Goal: Navigation & Orientation: Find specific page/section

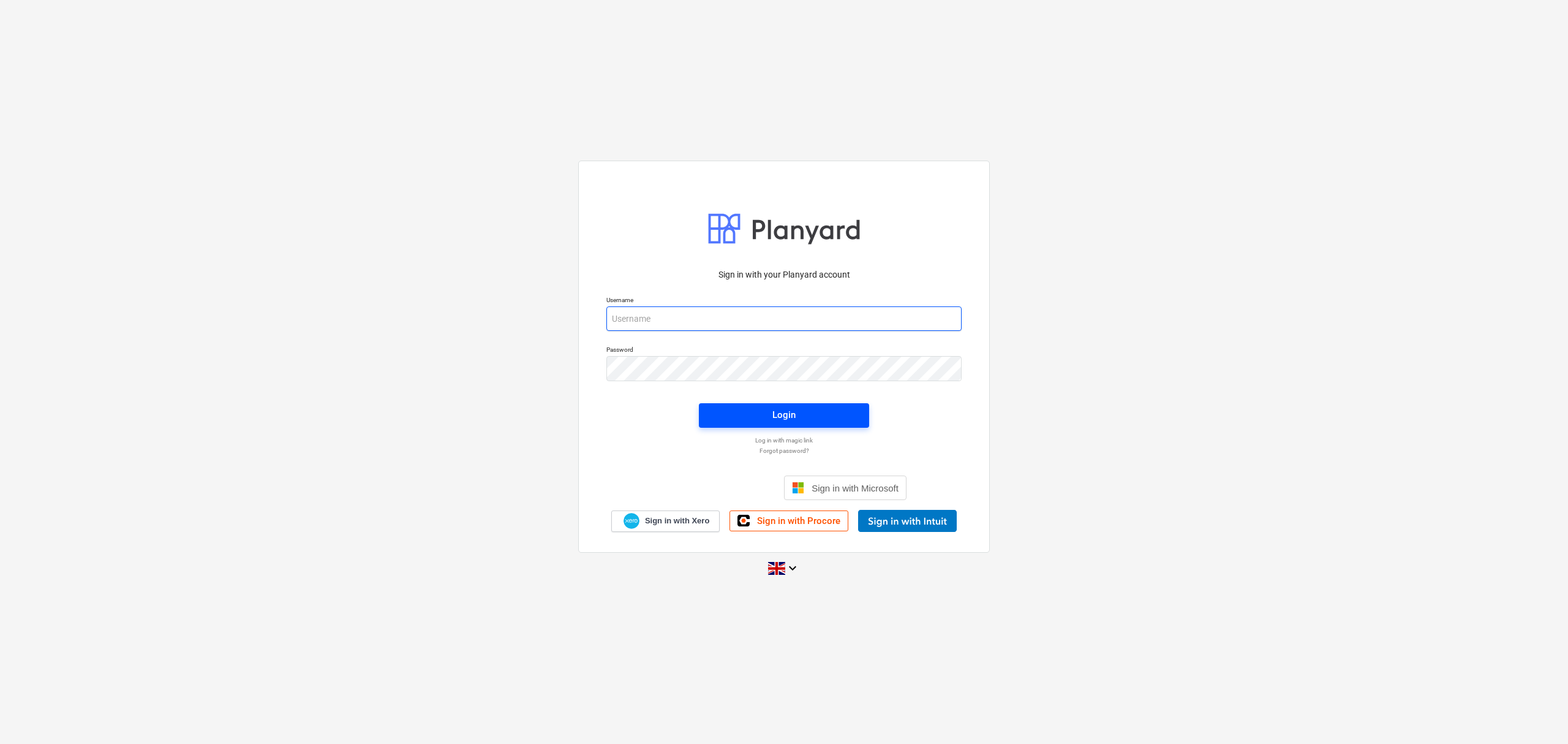
type input "[PERSON_NAME][EMAIL_ADDRESS][PERSON_NAME][DOMAIN_NAME]"
click at [814, 414] on span "Login" at bounding box center [784, 415] width 140 height 16
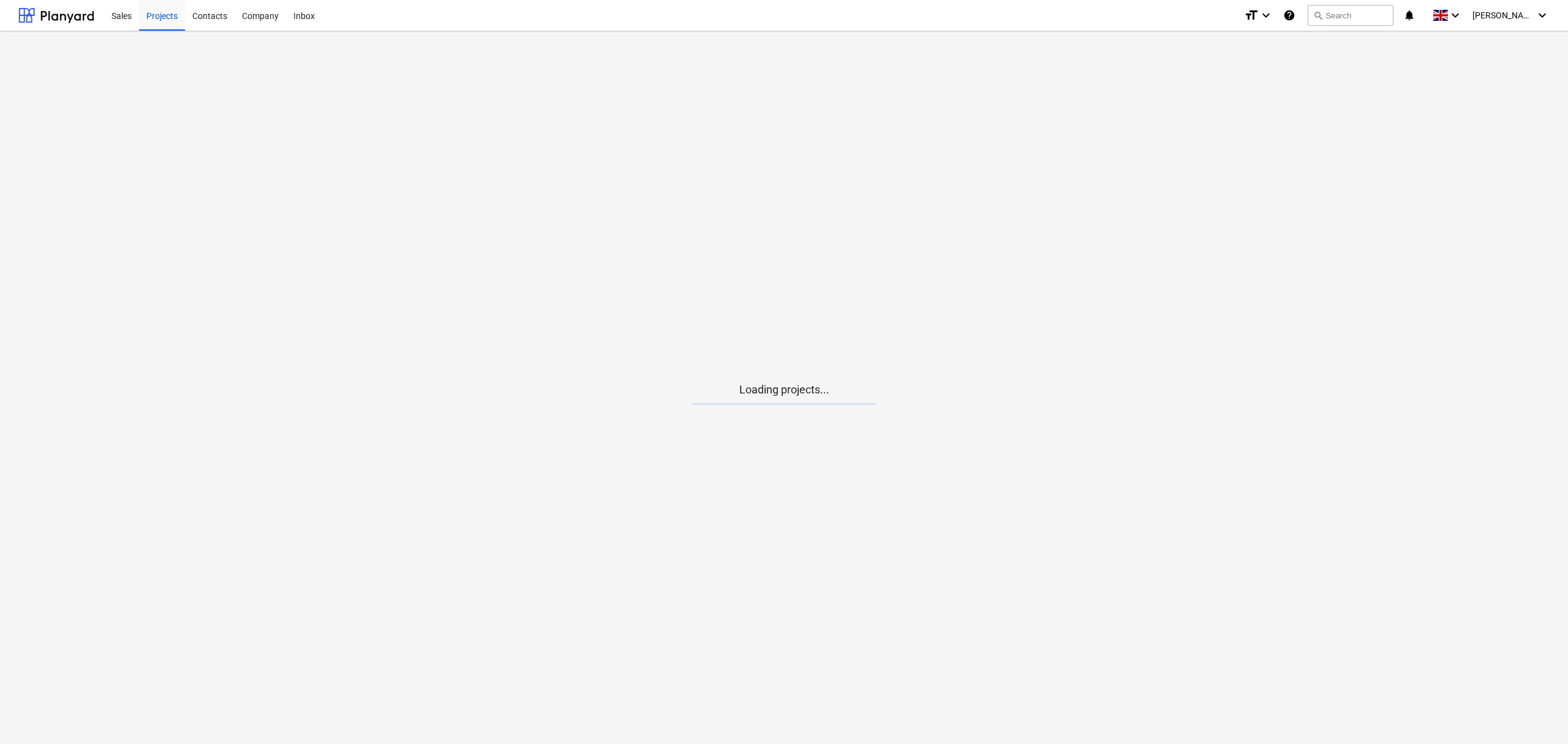
drag, startPoint x: 814, startPoint y: 414, endPoint x: 775, endPoint y: 414, distance: 39.0
click at [775, 414] on main "Loading projects..." at bounding box center [784, 387] width 1568 height 712
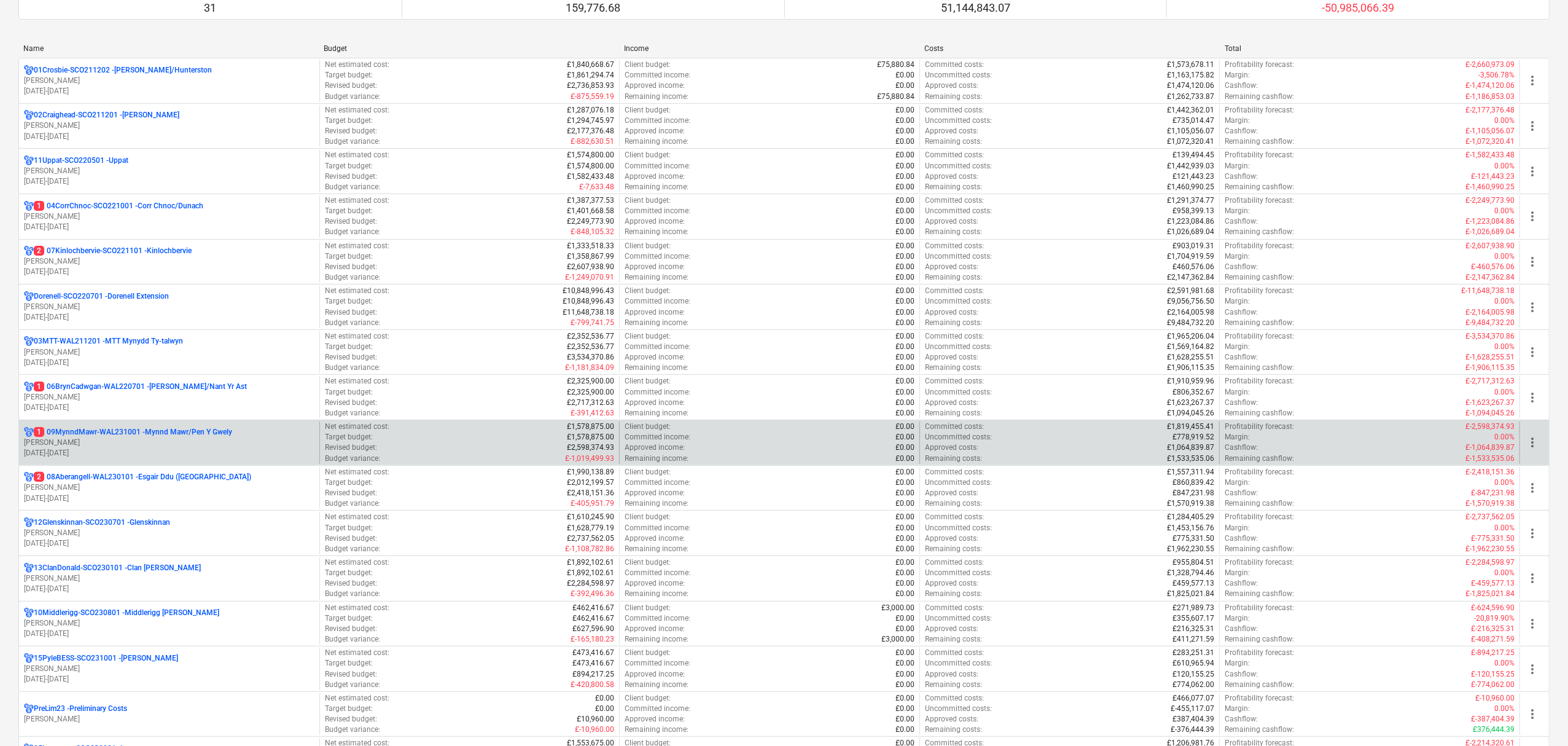
scroll to position [59, 0]
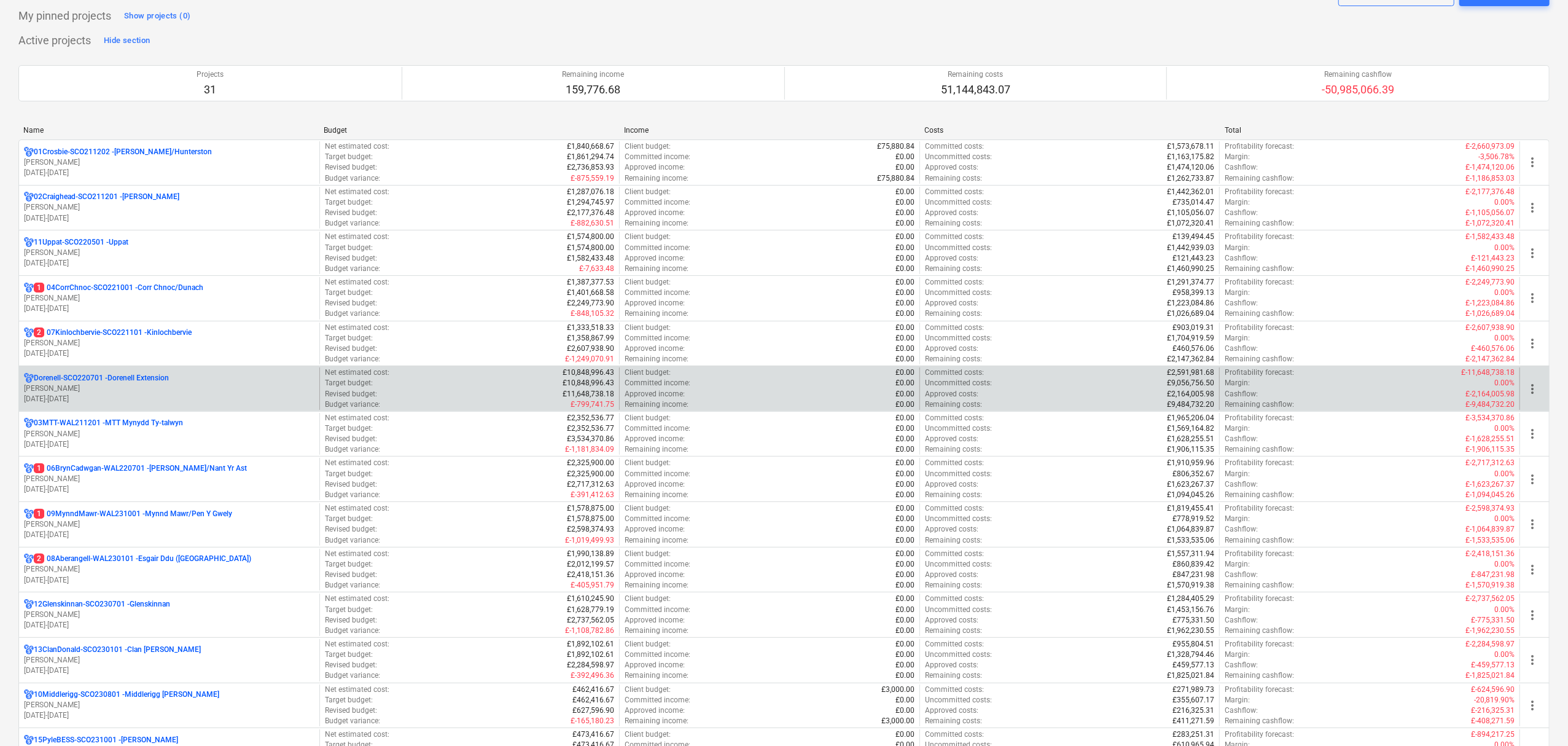
click at [126, 376] on p "Dorenell-SCO220701 - Dorenell Extension" at bounding box center [101, 378] width 135 height 11
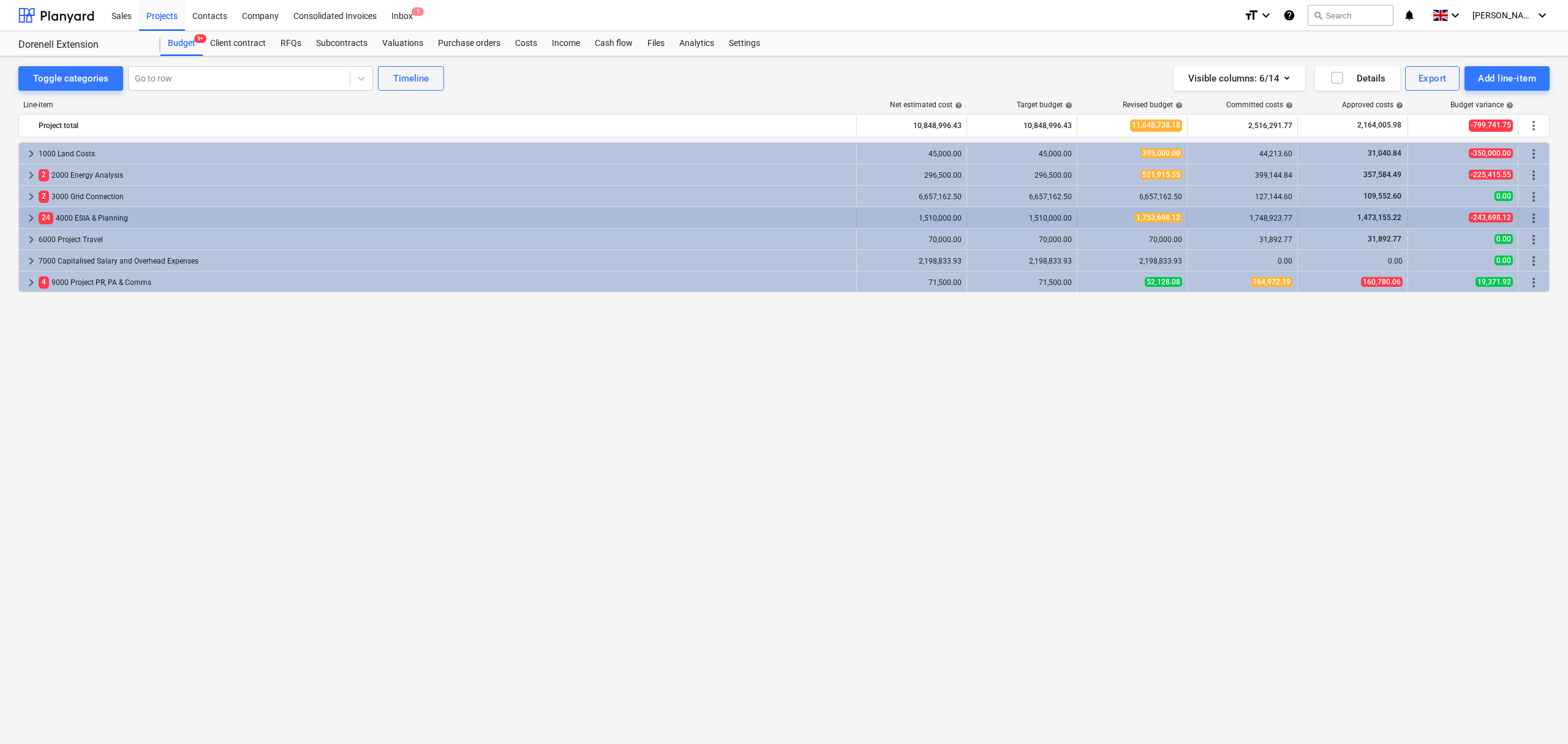
click at [25, 218] on span "keyboard_arrow_right" at bounding box center [31, 218] width 15 height 15
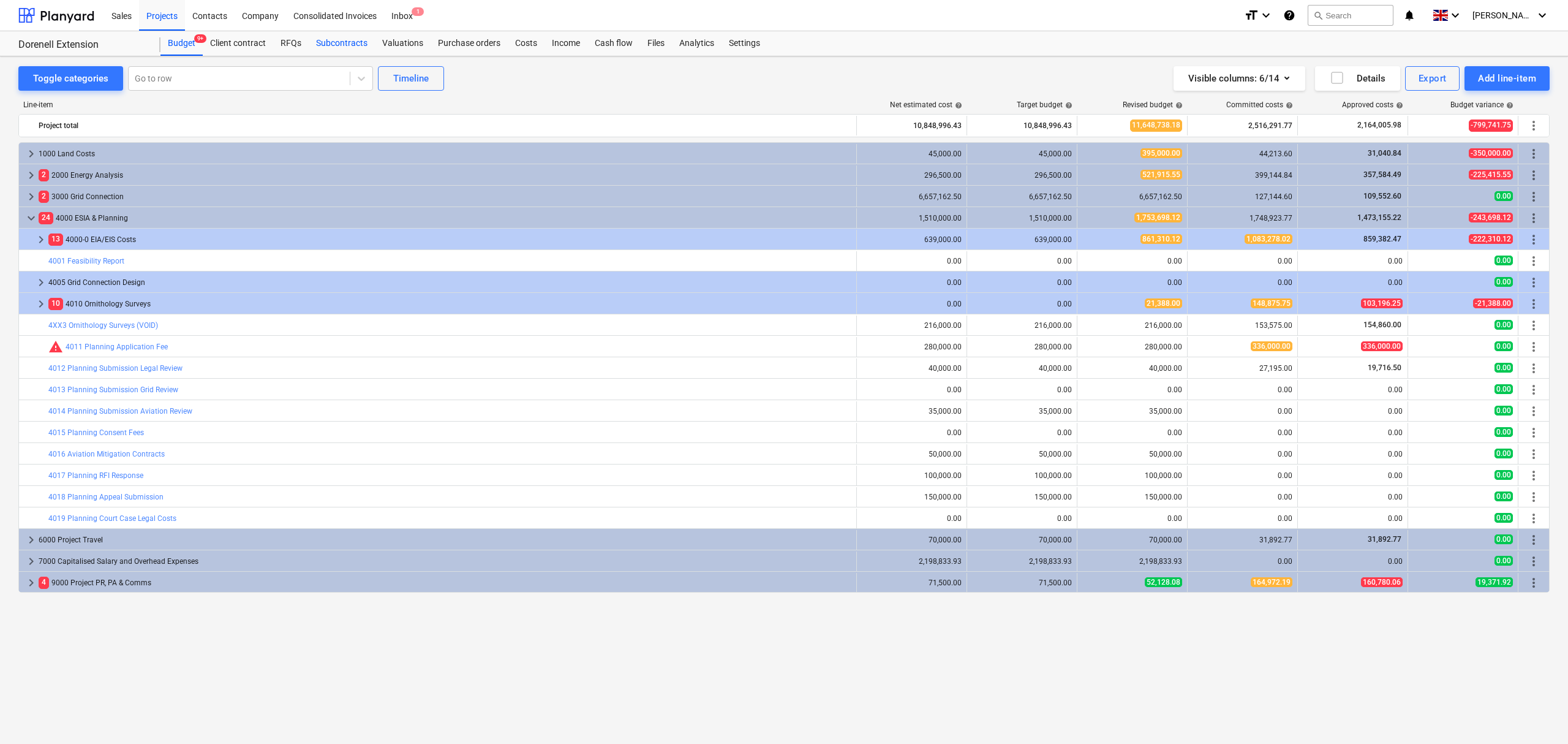
click at [328, 45] on div "Subcontracts" at bounding box center [341, 43] width 66 height 24
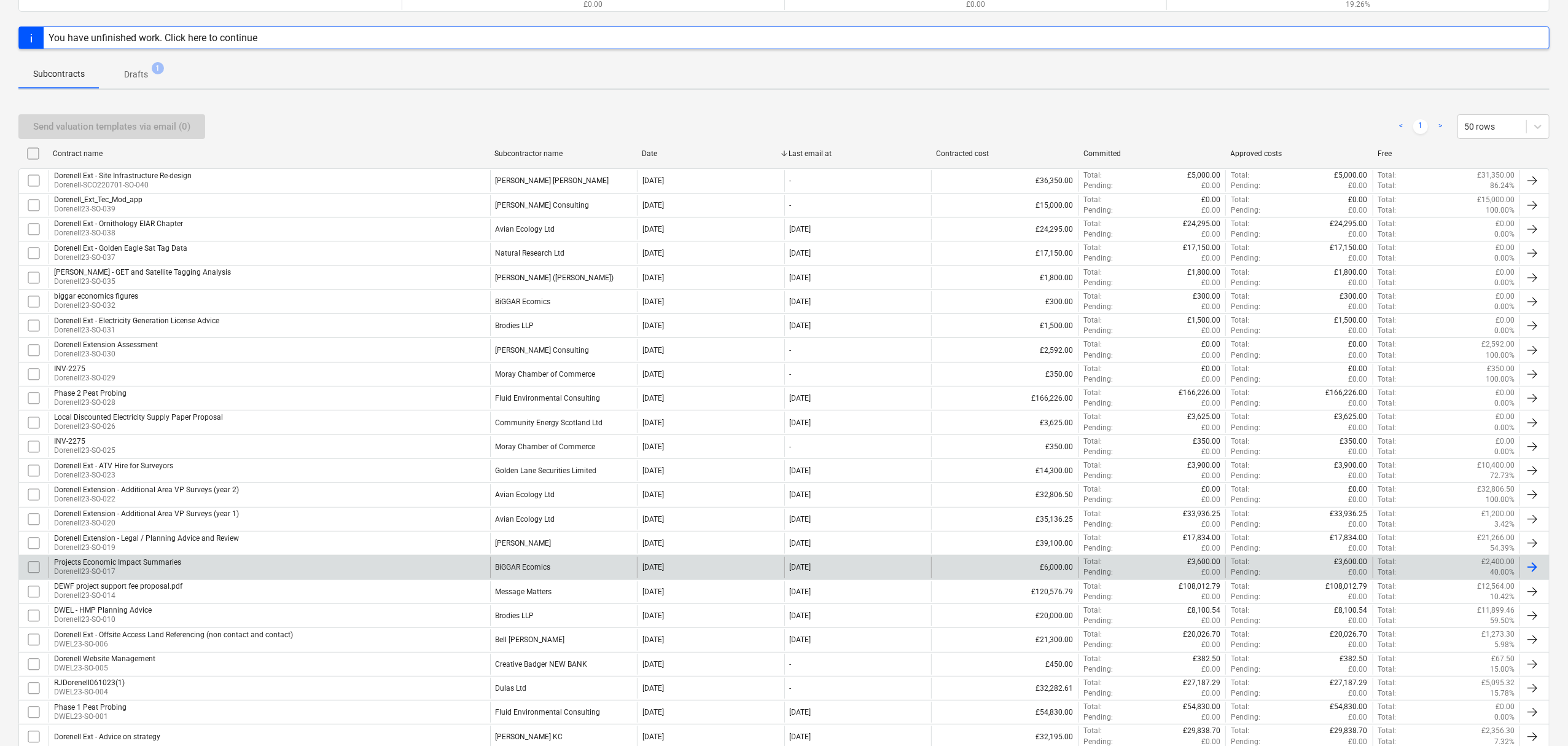
scroll to position [279, 0]
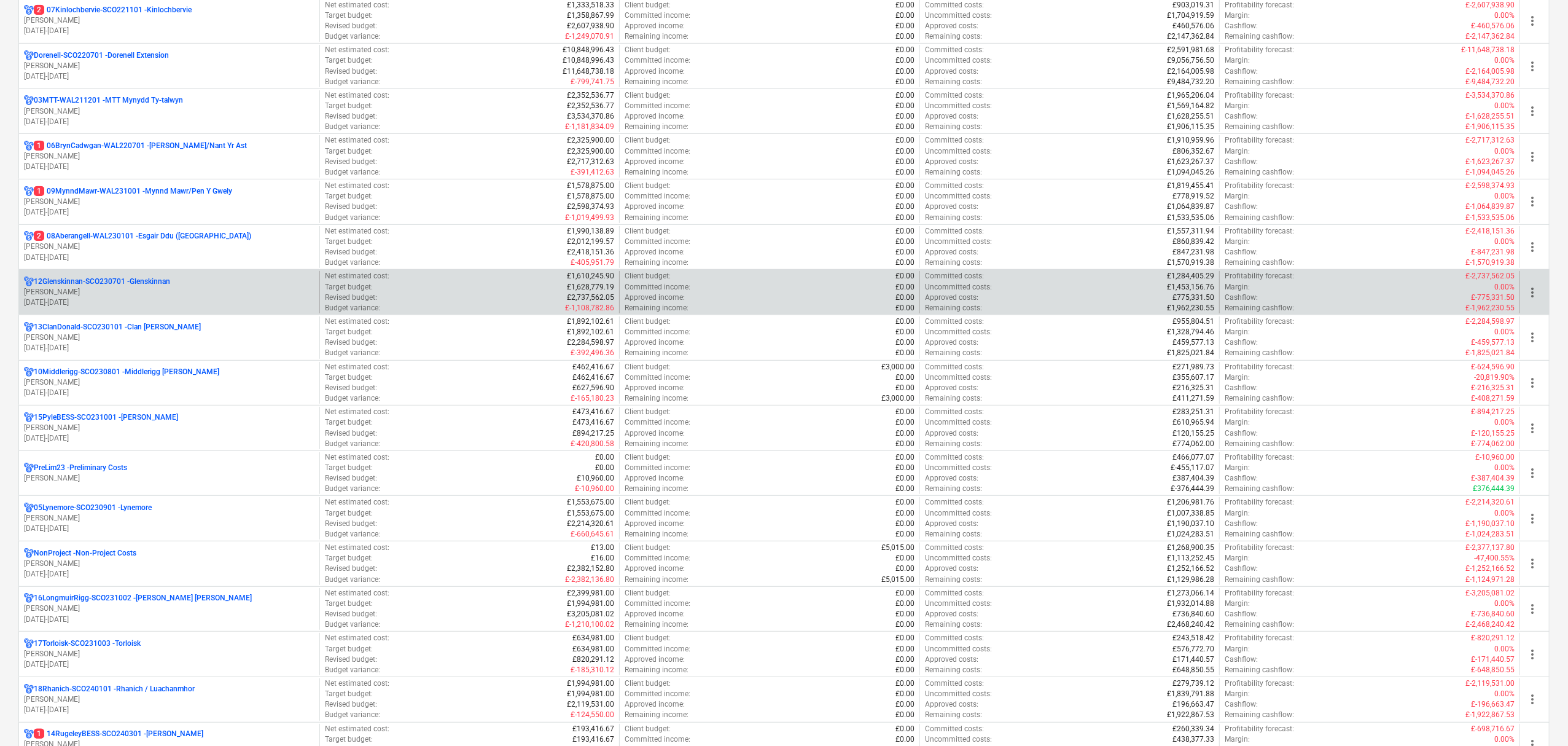
scroll to position [305, 0]
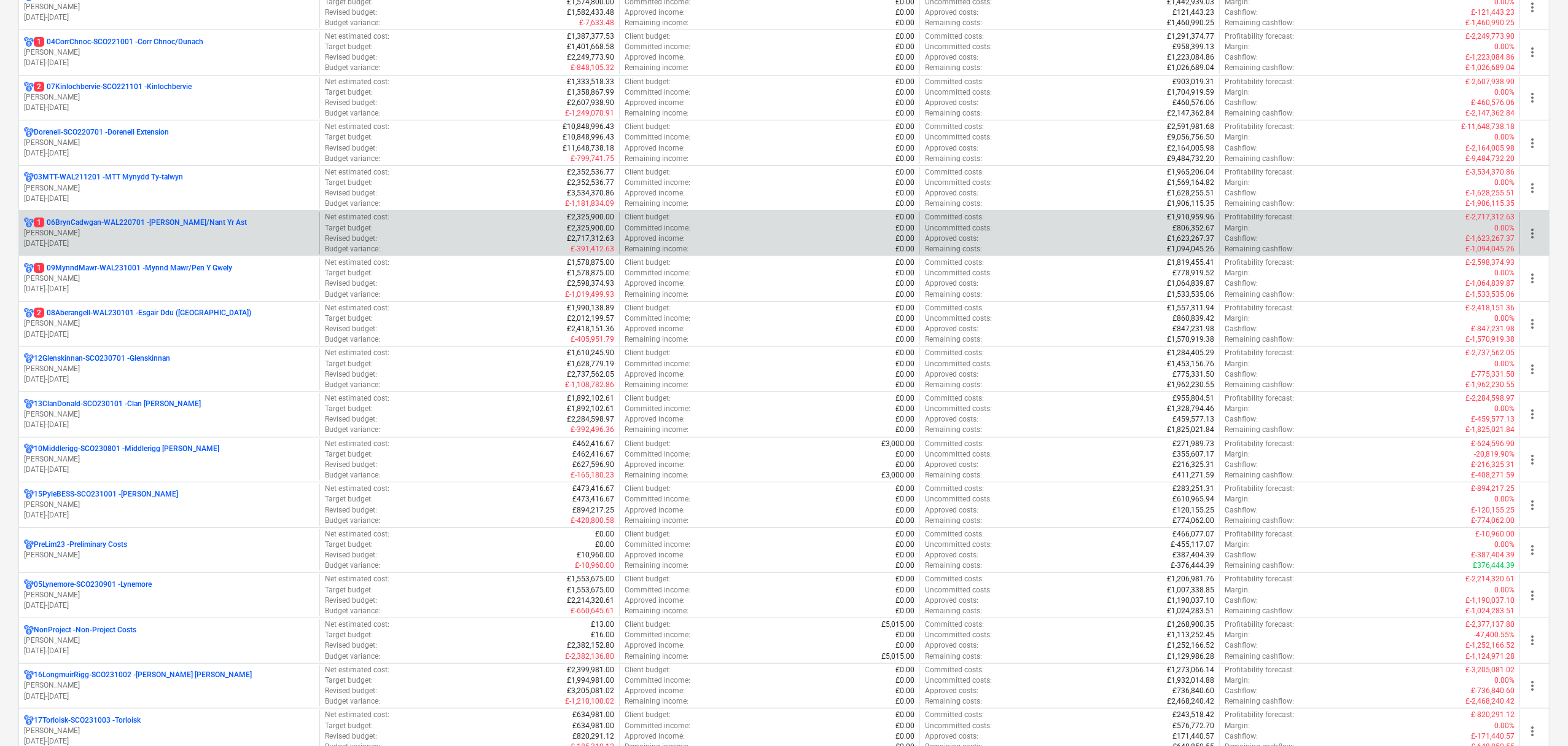
click at [155, 222] on p "1 06BrynCadwgan-WAL220701 - [PERSON_NAME]/Nant Yr Ast" at bounding box center [140, 222] width 213 height 11
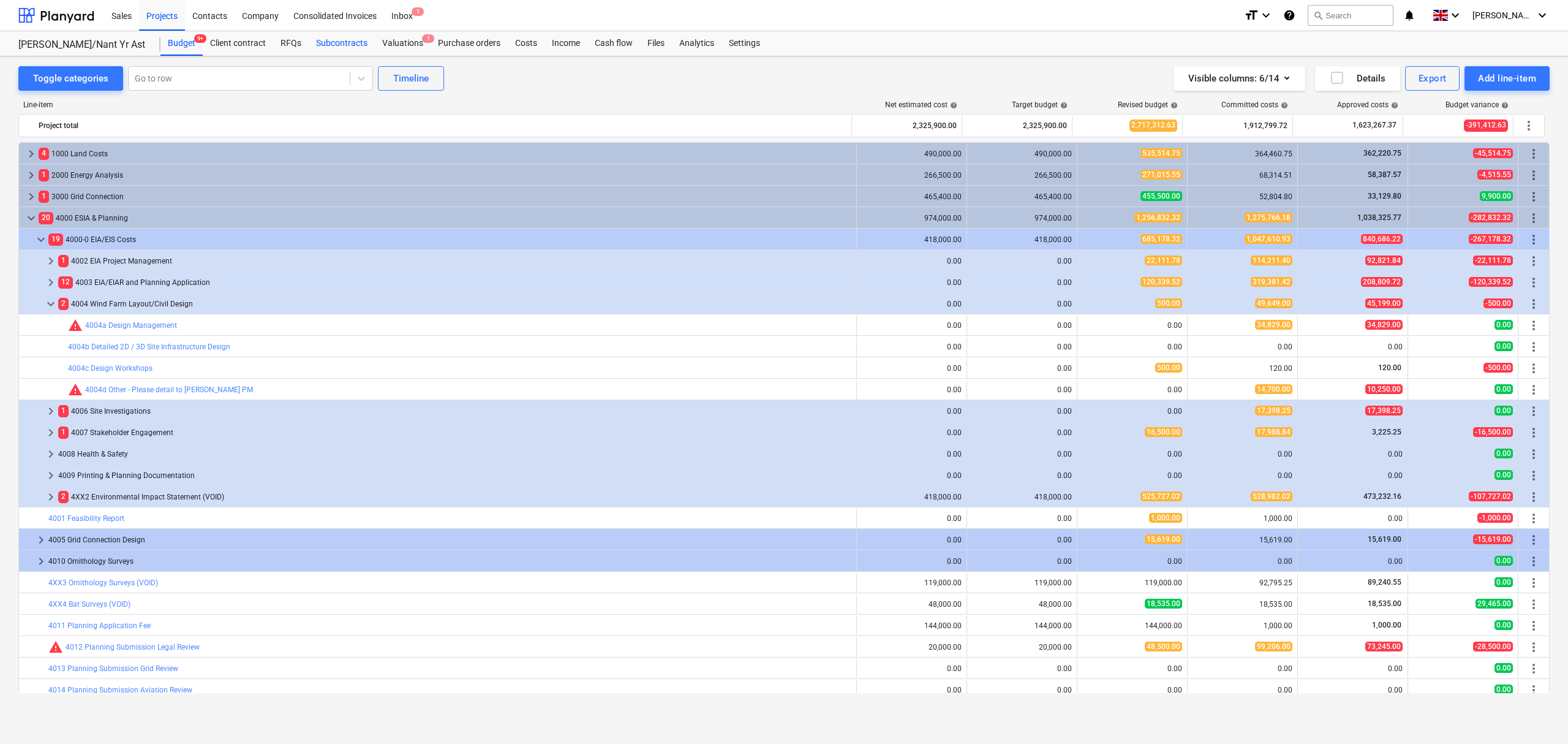
click at [327, 38] on div "Subcontracts" at bounding box center [341, 43] width 66 height 24
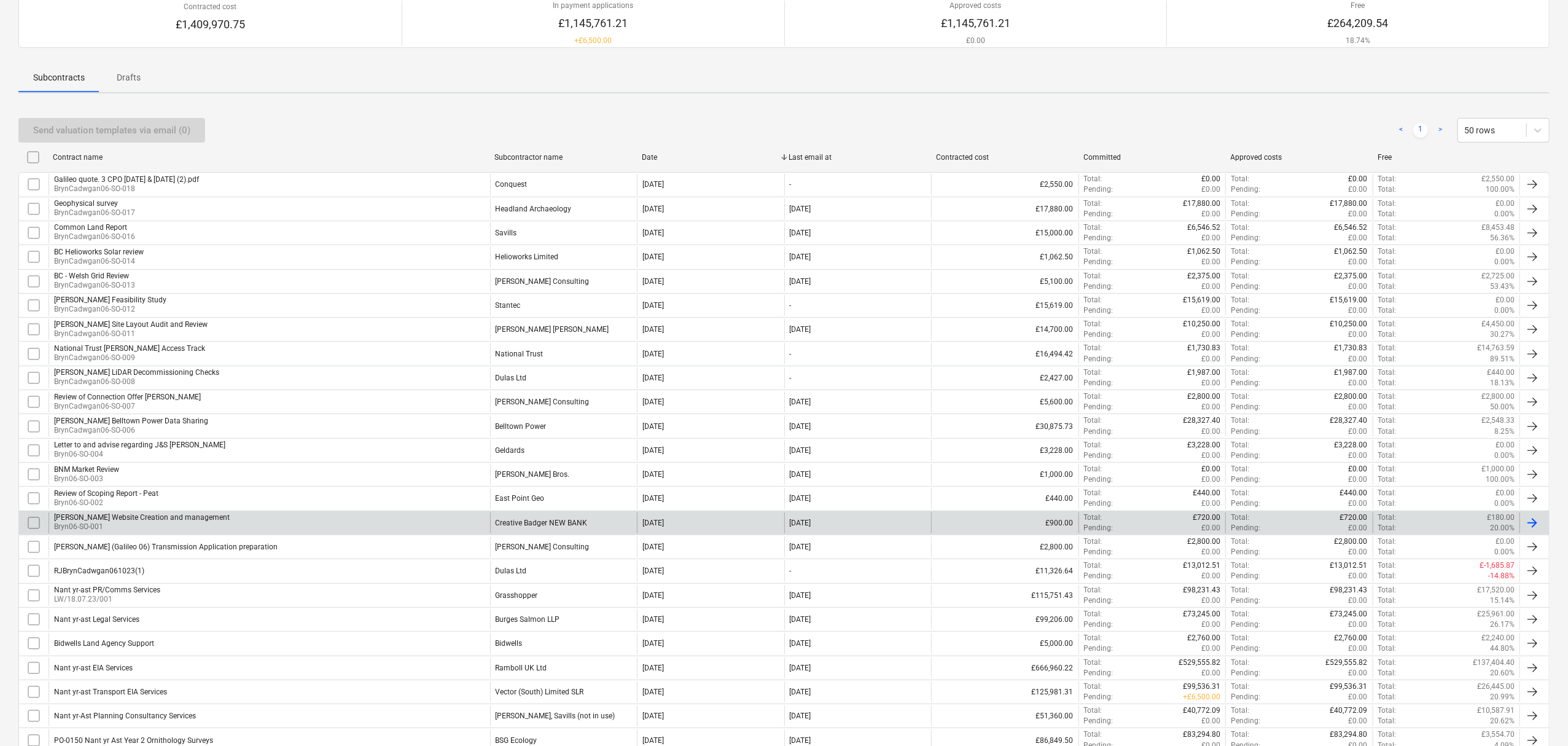
scroll to position [246, 0]
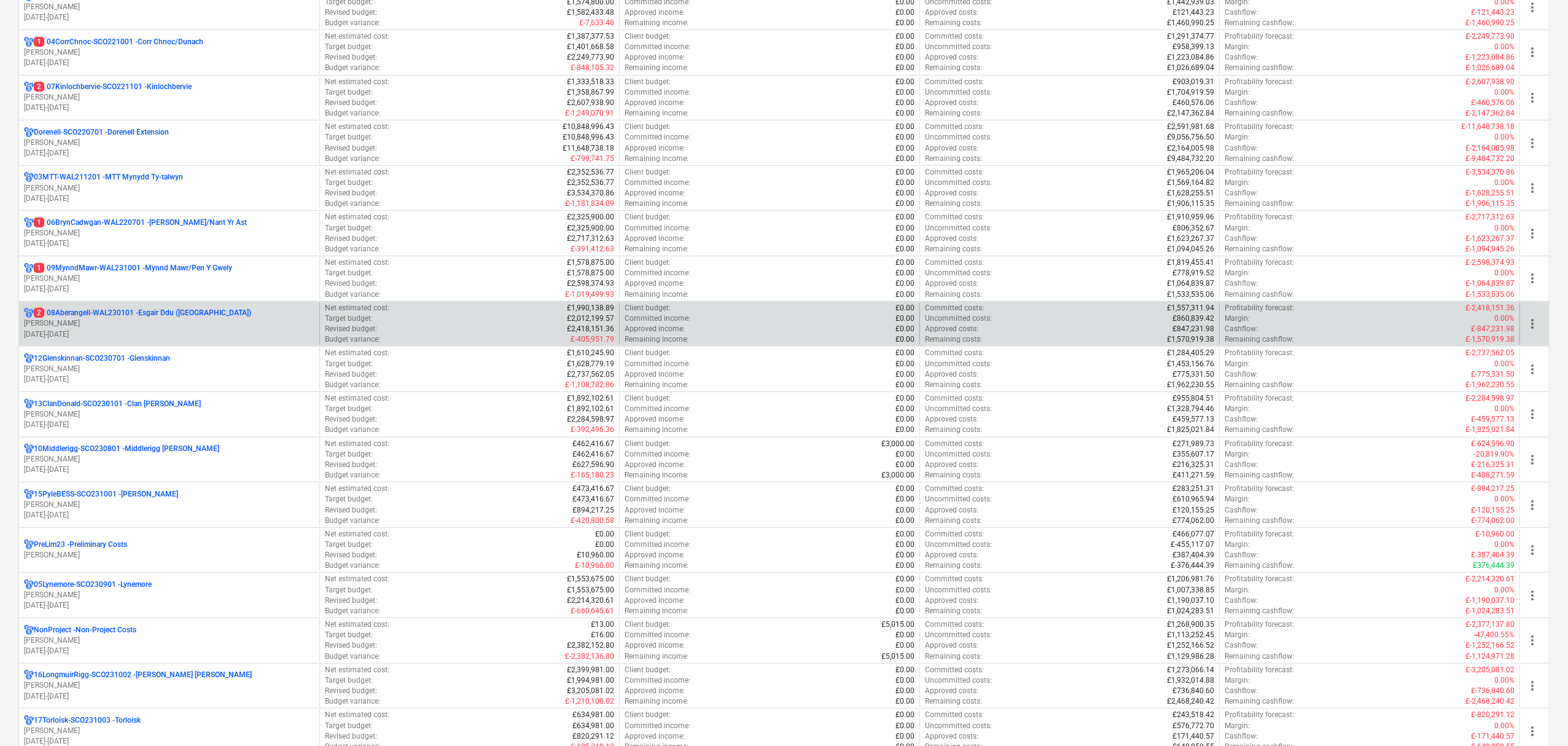
scroll to position [141, 0]
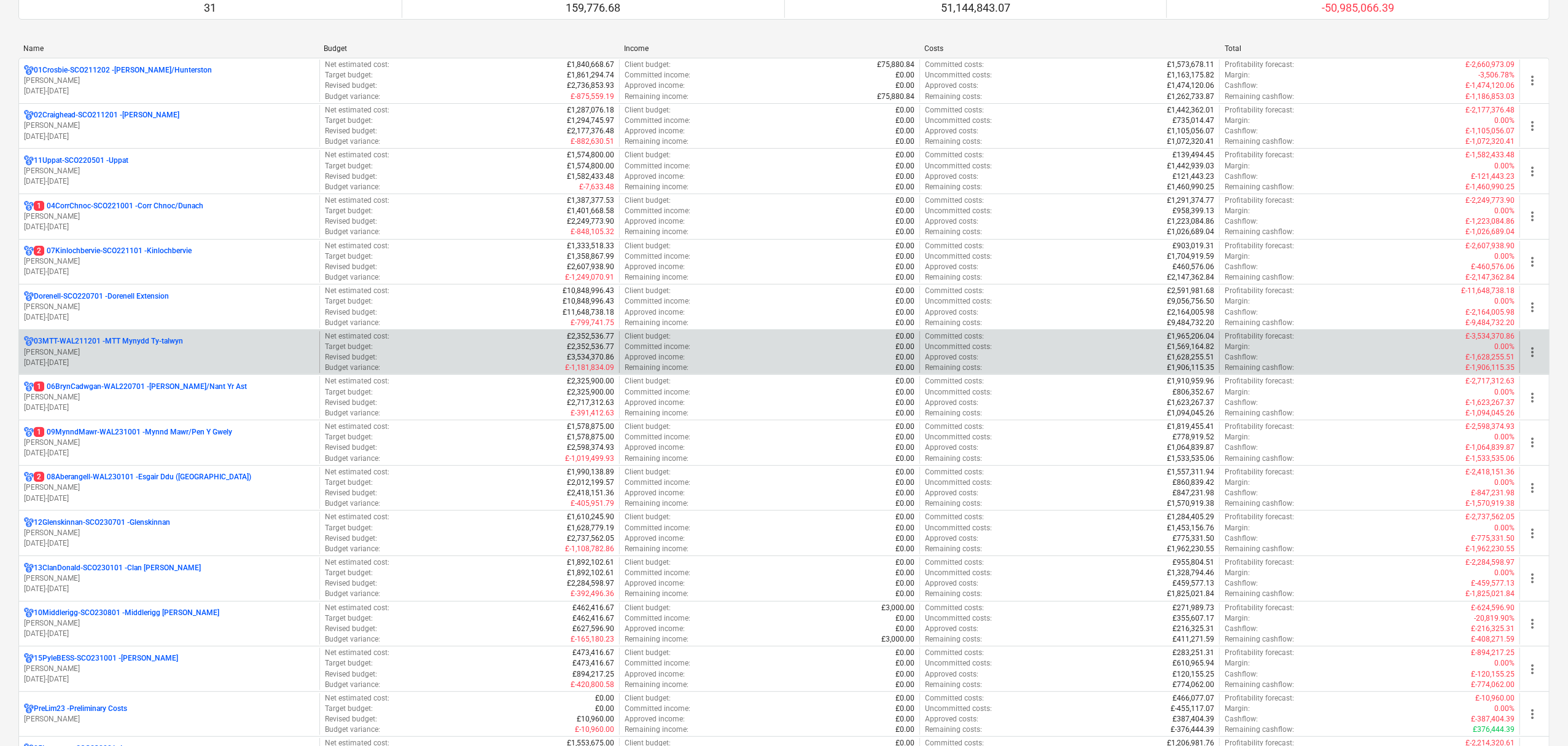
click at [141, 340] on p "03MTT-WAL211201 - MTT Mynydd Ty-[GEOGRAPHIC_DATA]" at bounding box center [107, 341] width 149 height 11
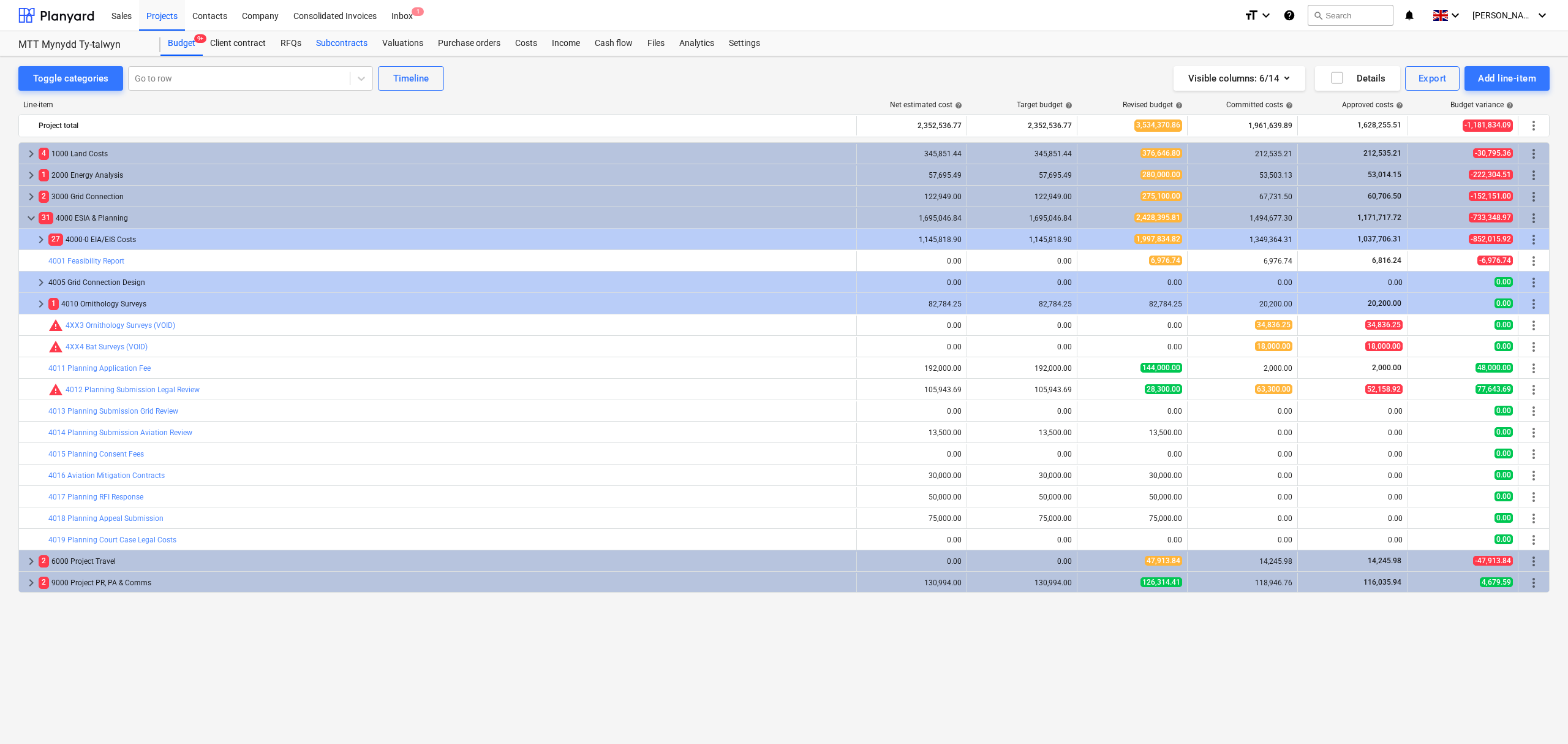
click at [330, 41] on div "Subcontracts" at bounding box center [341, 43] width 66 height 24
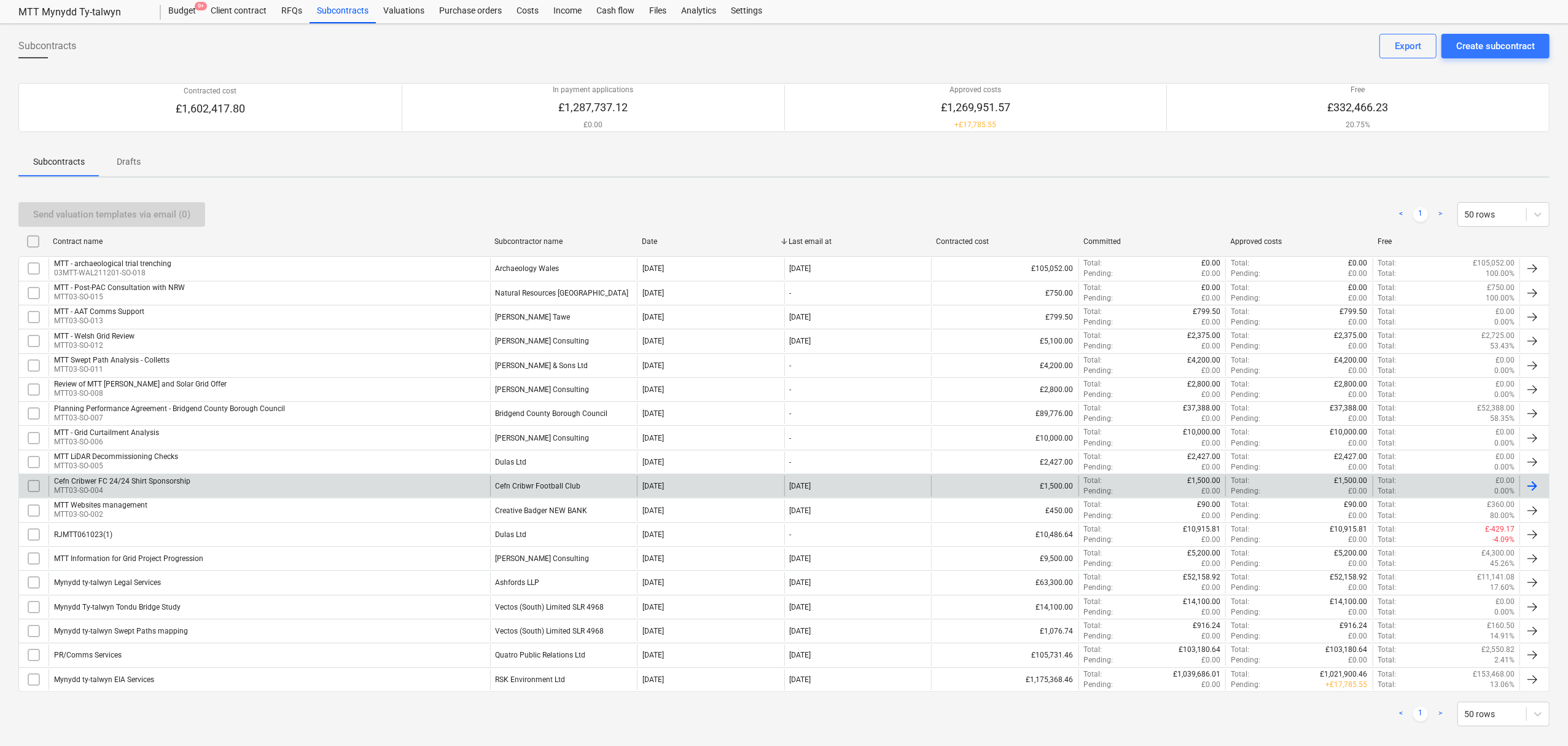
scroll to position [50, 0]
